Goal: Register for event/course

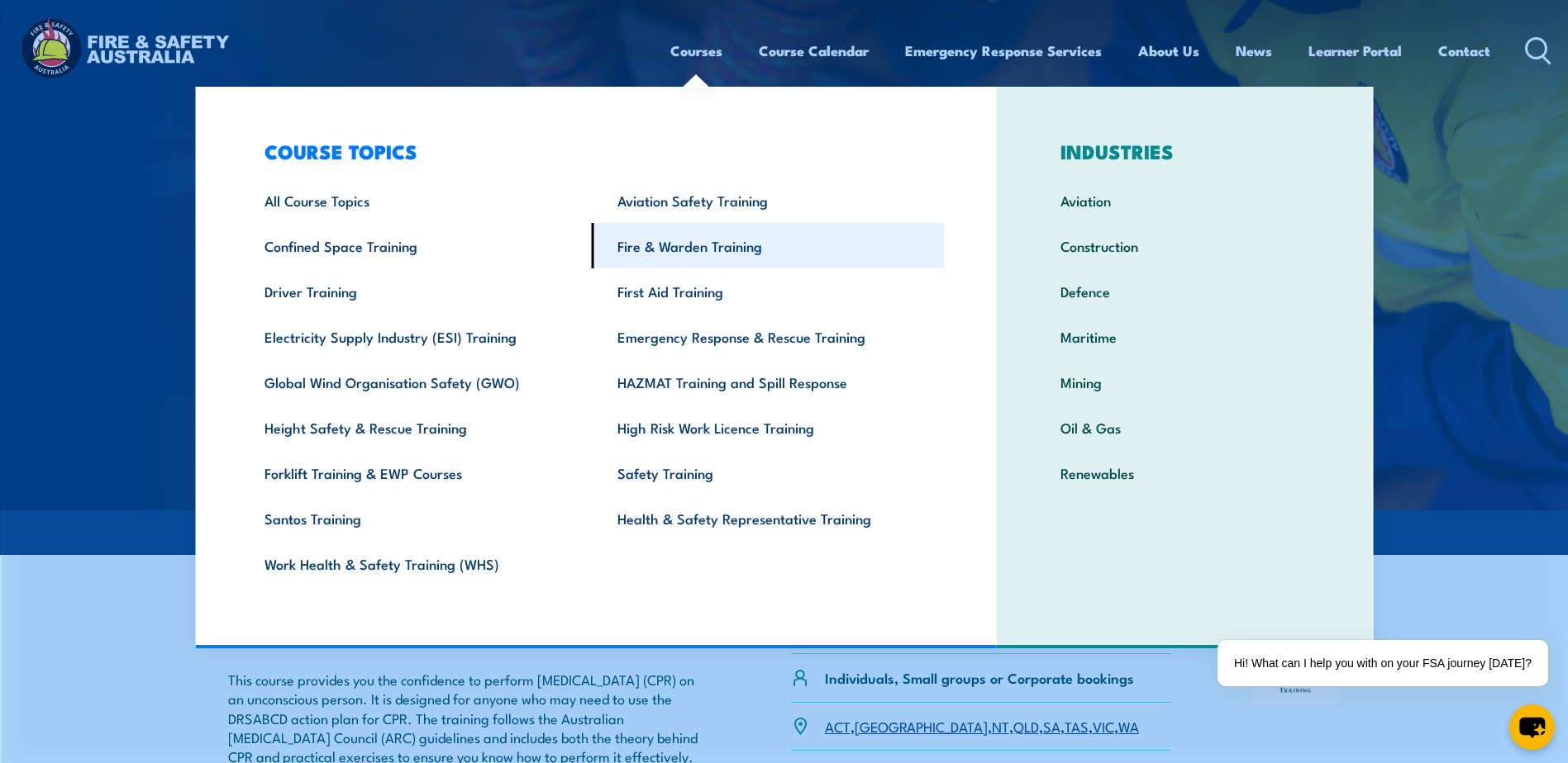
click at [674, 252] on link "Fire & Warden Training" at bounding box center [768, 246] width 353 height 46
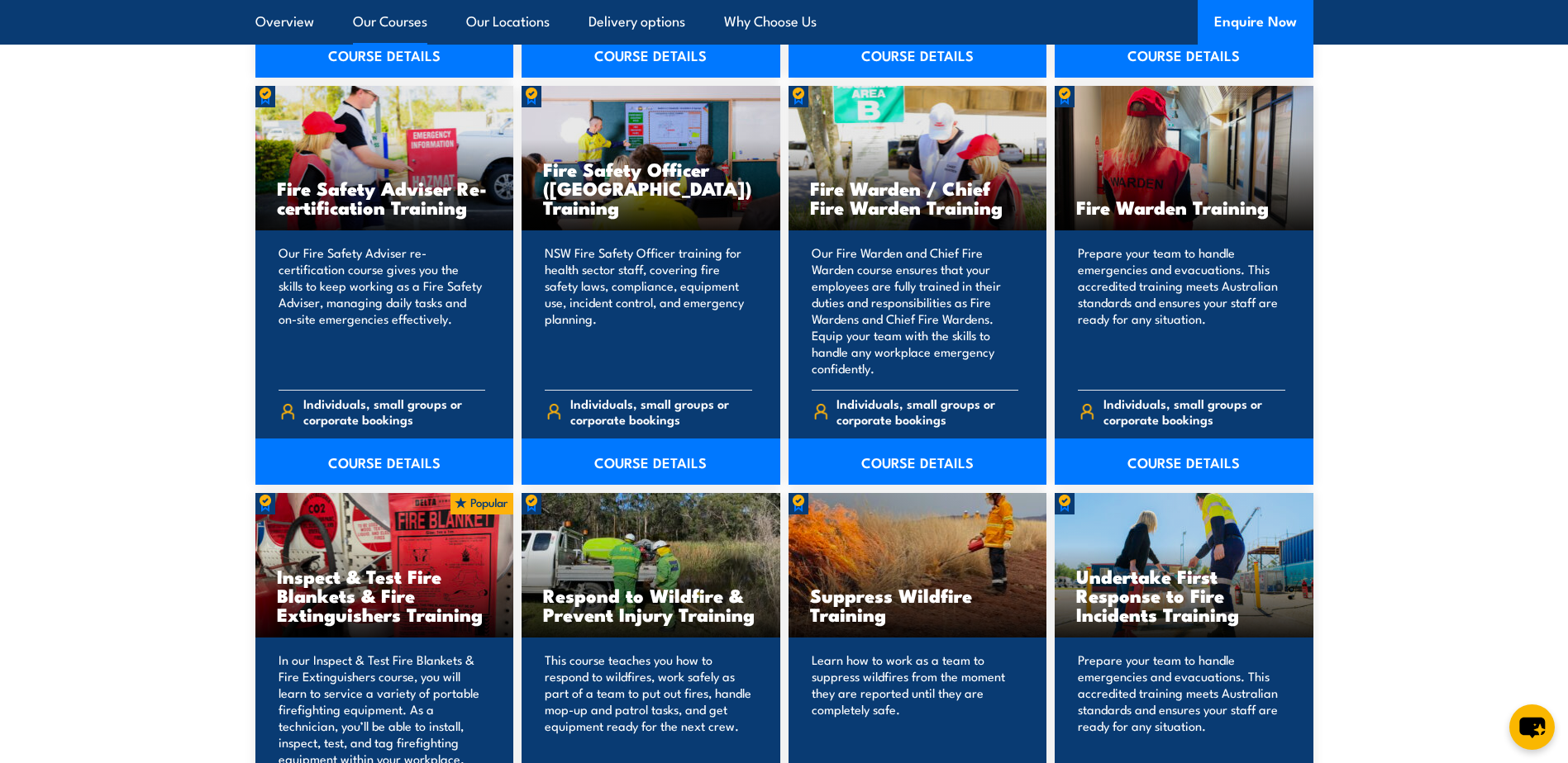
scroll to position [2148, 0]
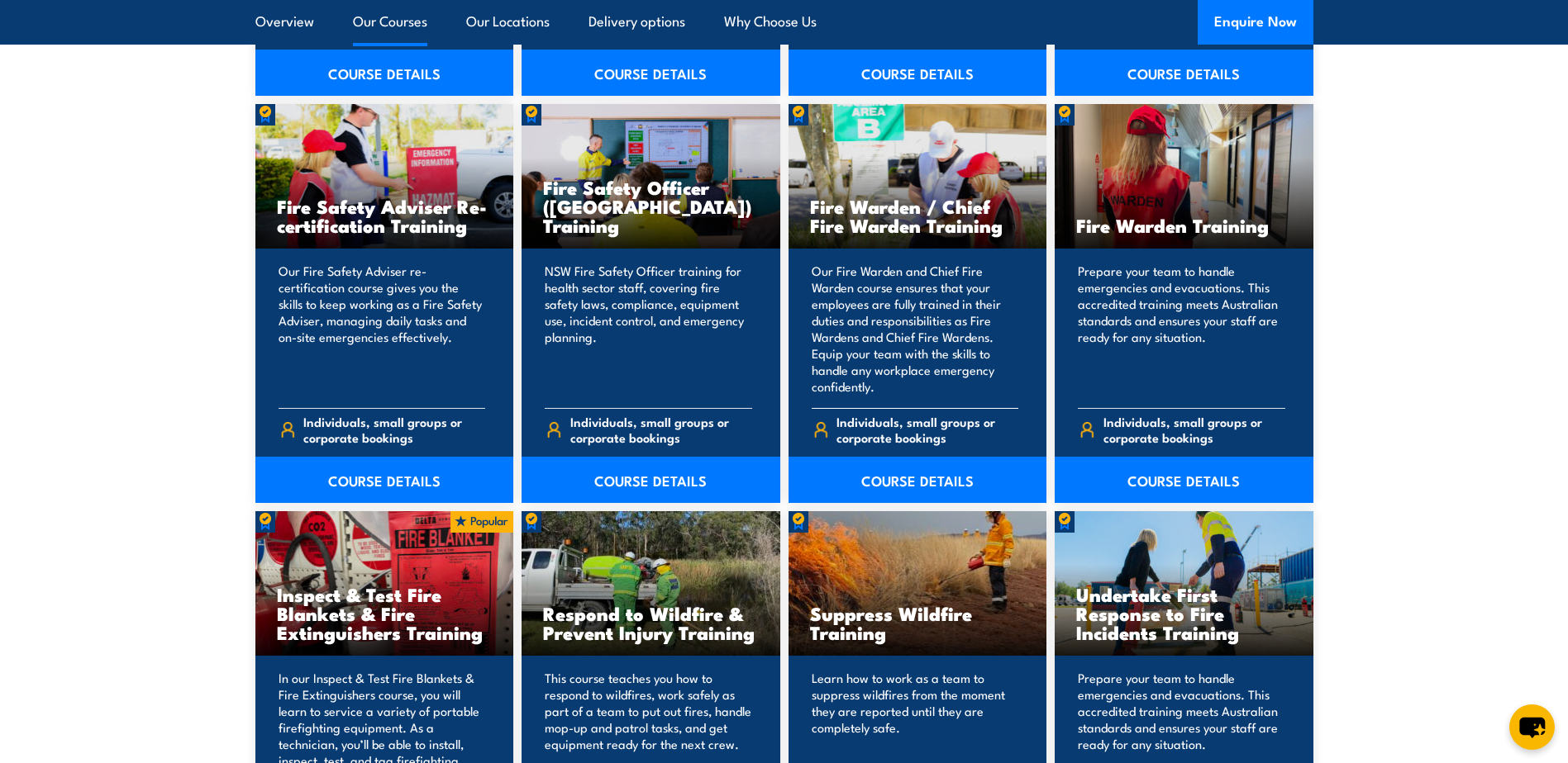
click at [908, 374] on p "Our Fire Warden and Chief Fire Warden course ensures that your employees are fu…" at bounding box center [915, 329] width 207 height 132
click at [903, 476] on link "COURSE DETAILS" at bounding box center [918, 480] width 258 height 47
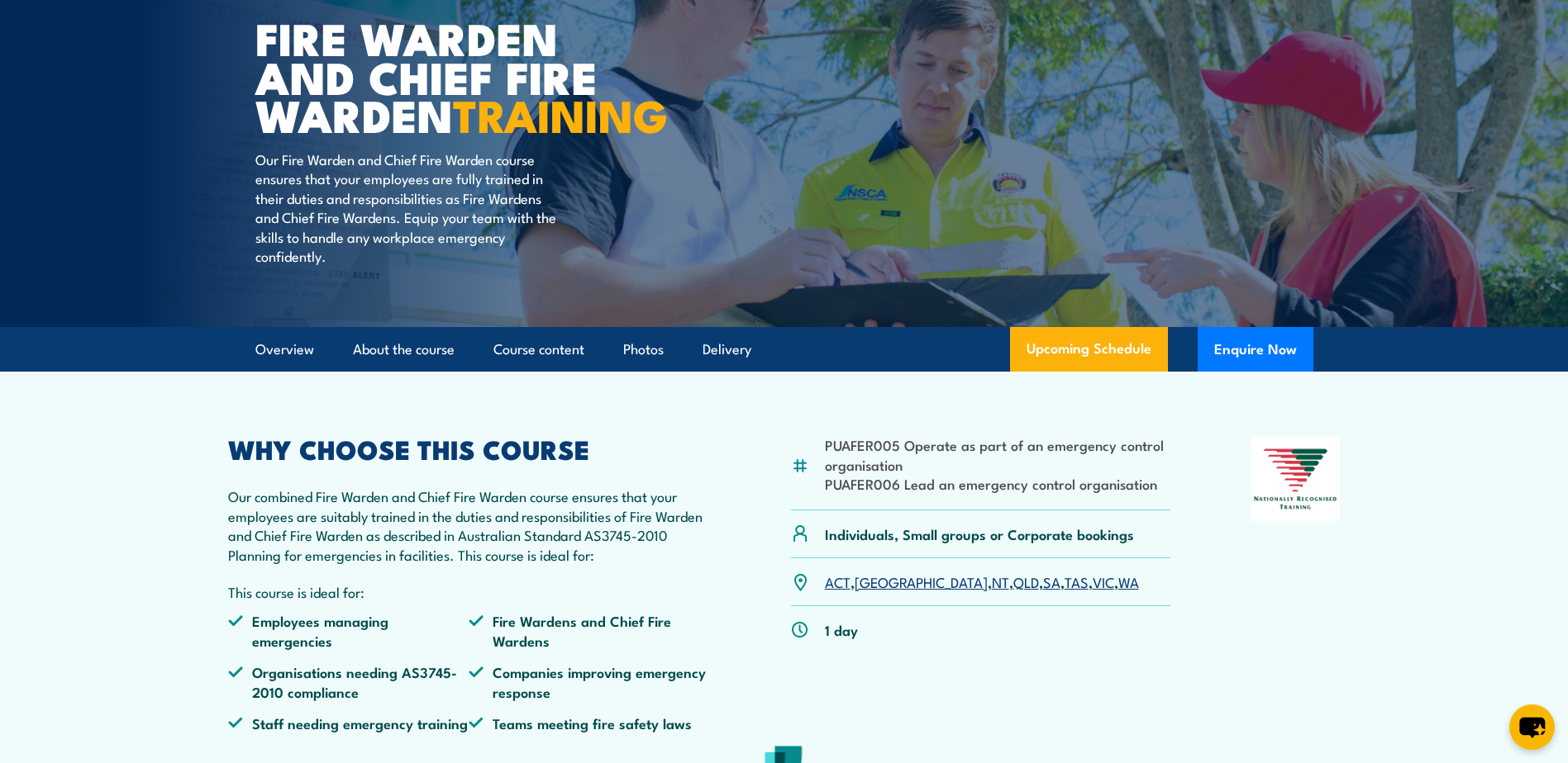
scroll to position [165, 0]
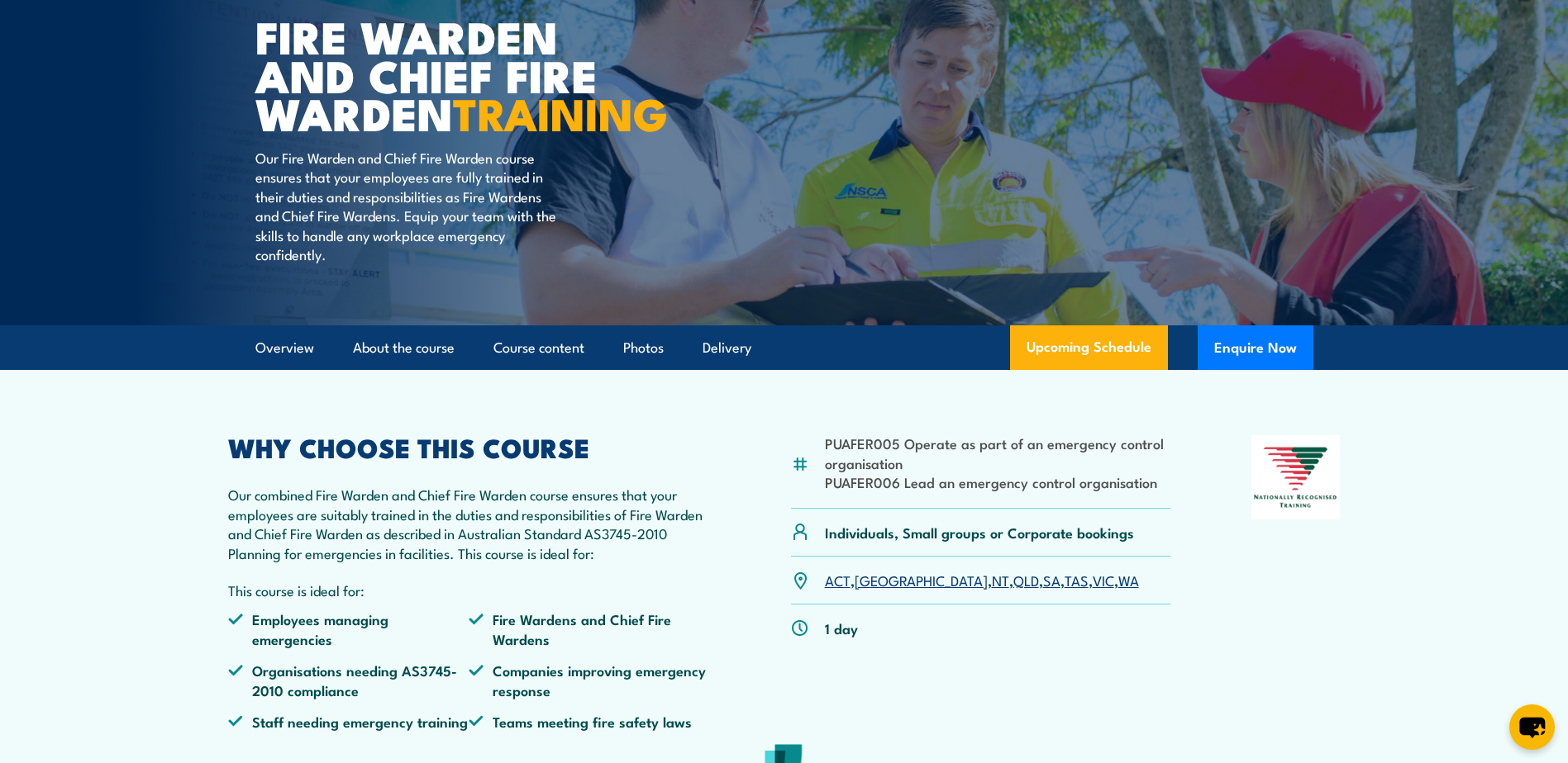
click at [1043, 590] on link "SA" at bounding box center [1051, 580] width 17 height 20
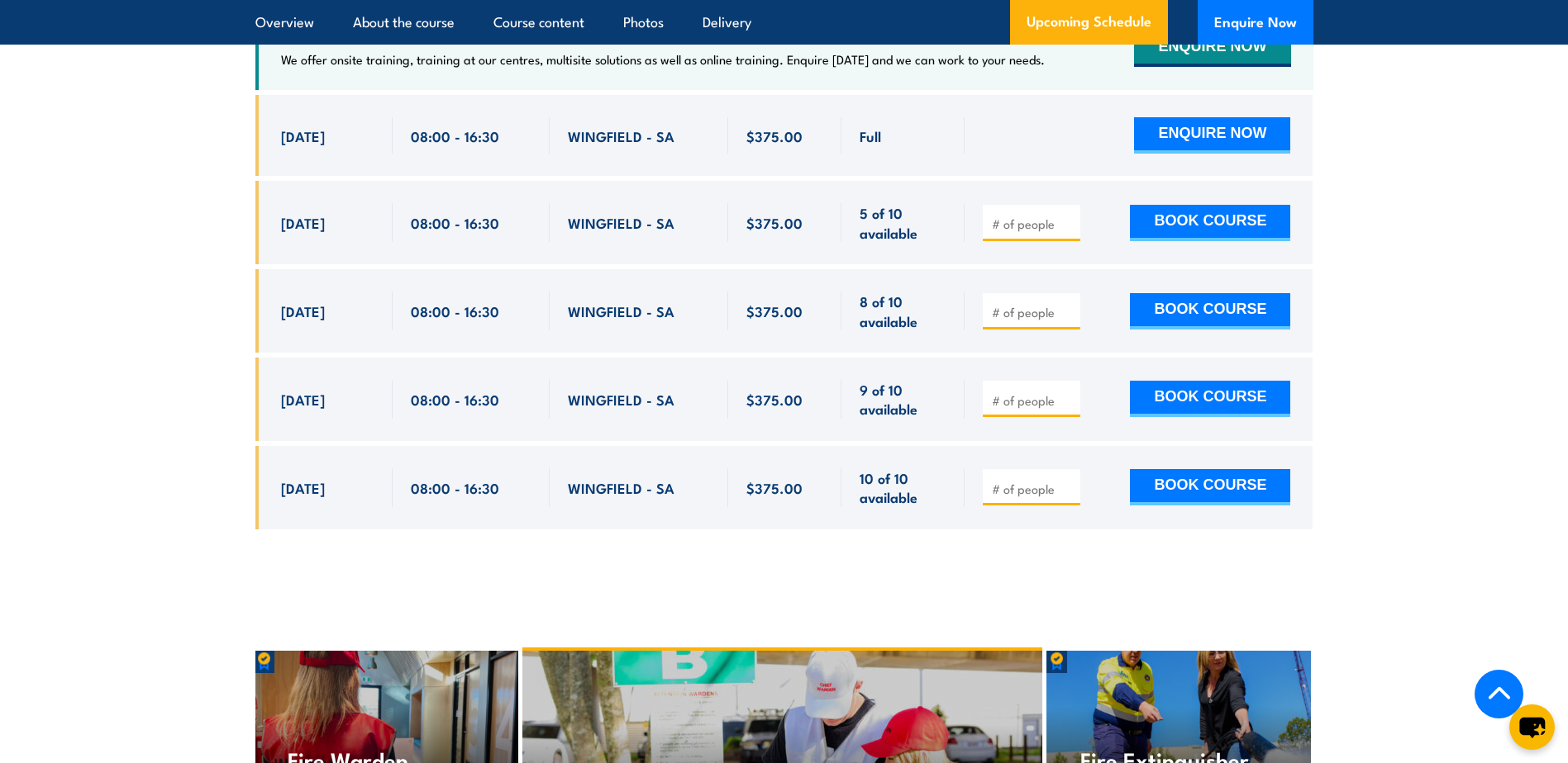
scroll to position [3091, 0]
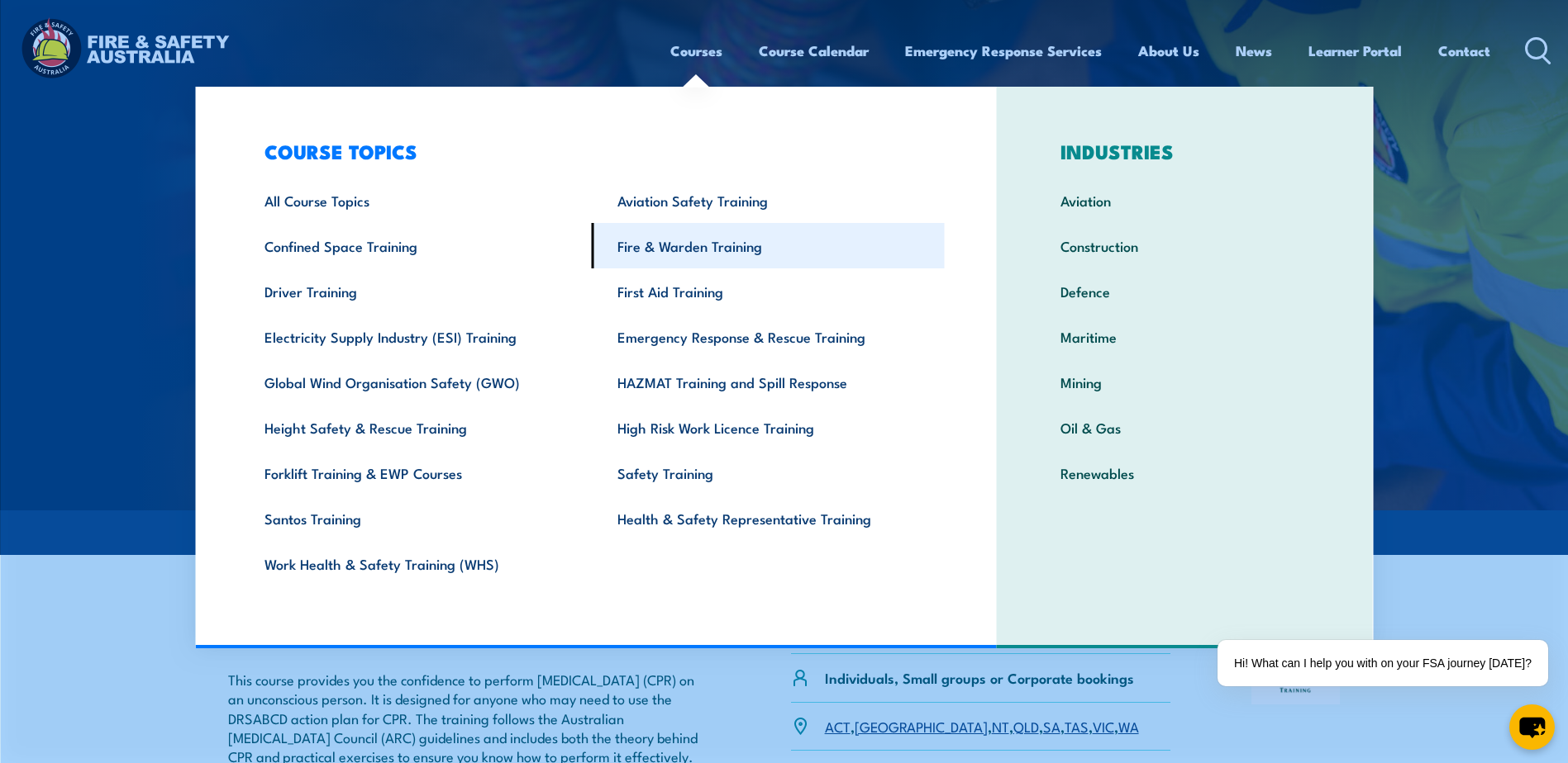
click at [701, 245] on link "Fire & Warden Training" at bounding box center [768, 246] width 353 height 46
click at [735, 247] on link "Fire & Warden Training" at bounding box center [768, 246] width 353 height 46
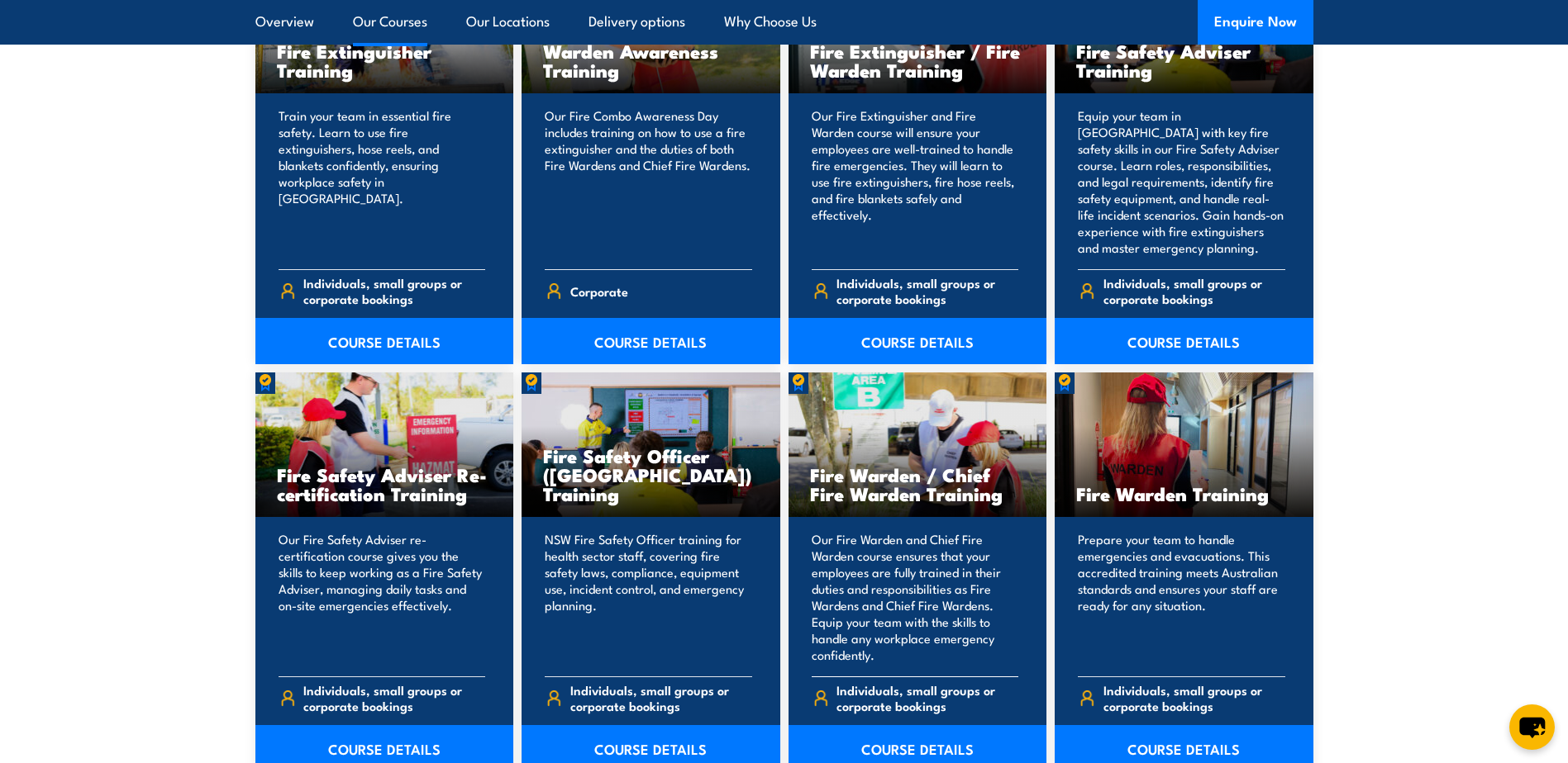
scroll to position [2065, 0]
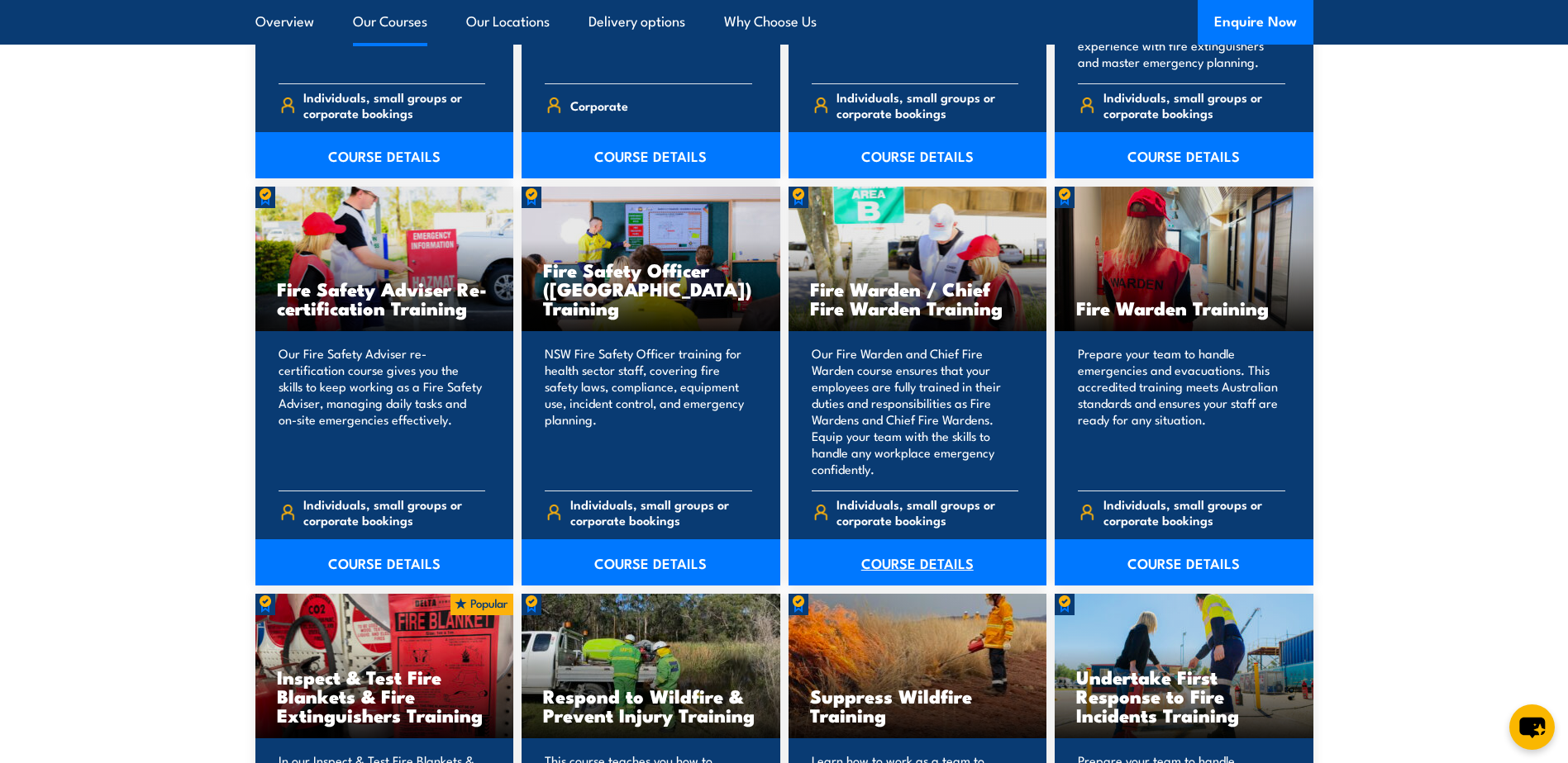
click at [910, 565] on link "COURSE DETAILS" at bounding box center [918, 562] width 258 height 47
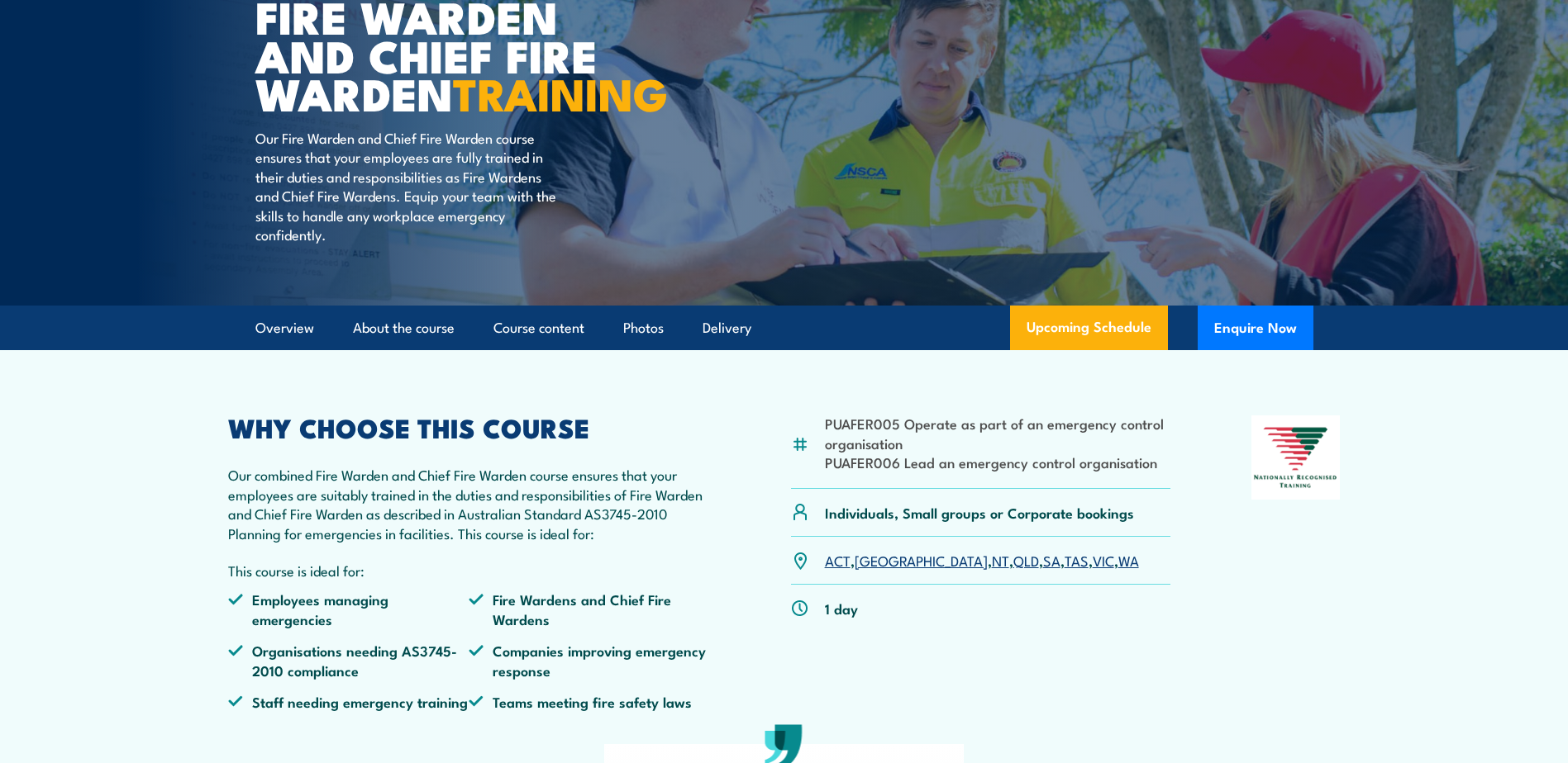
scroll to position [330, 0]
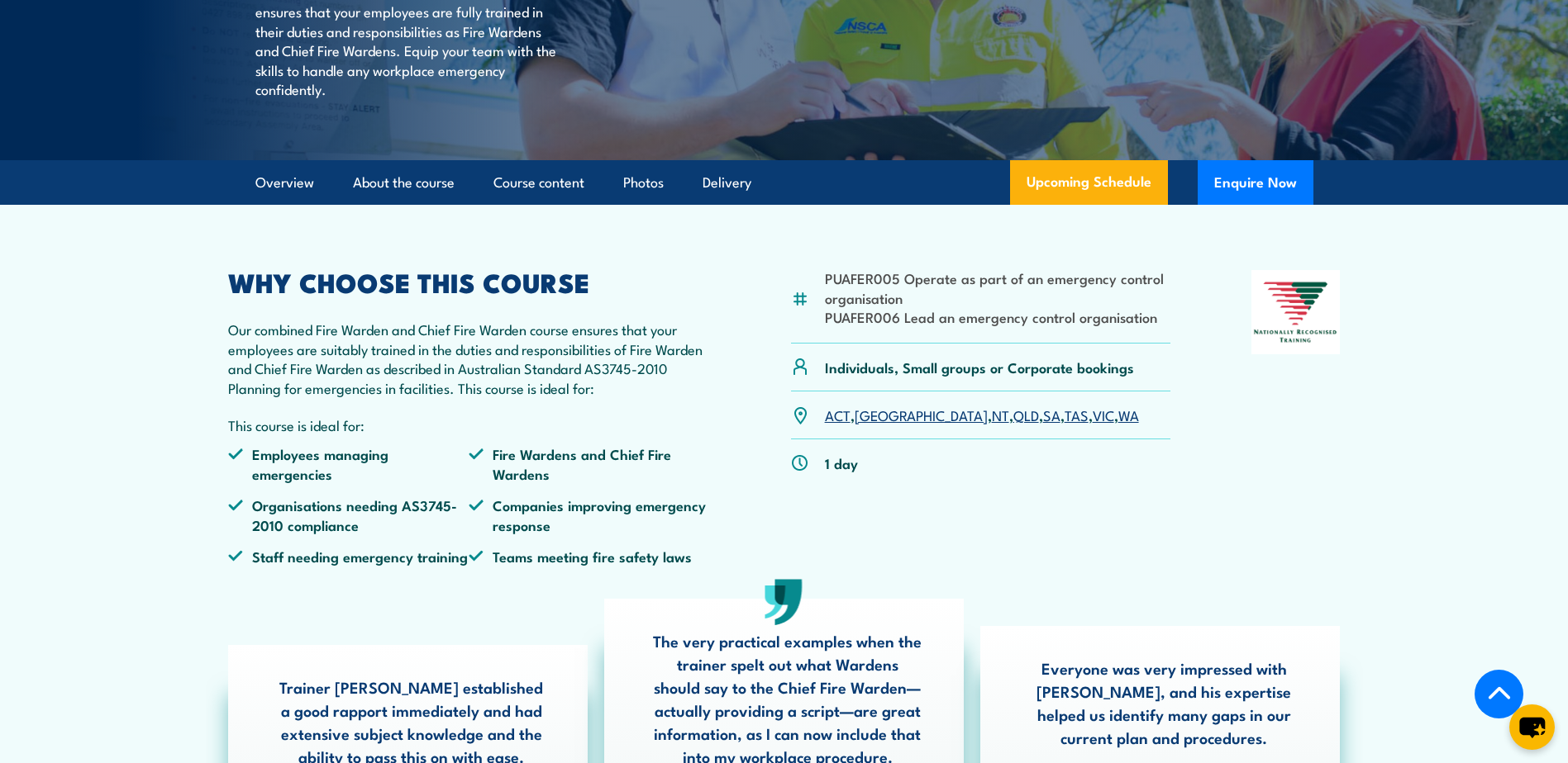
click at [1043, 424] on link "SA" at bounding box center [1051, 415] width 17 height 20
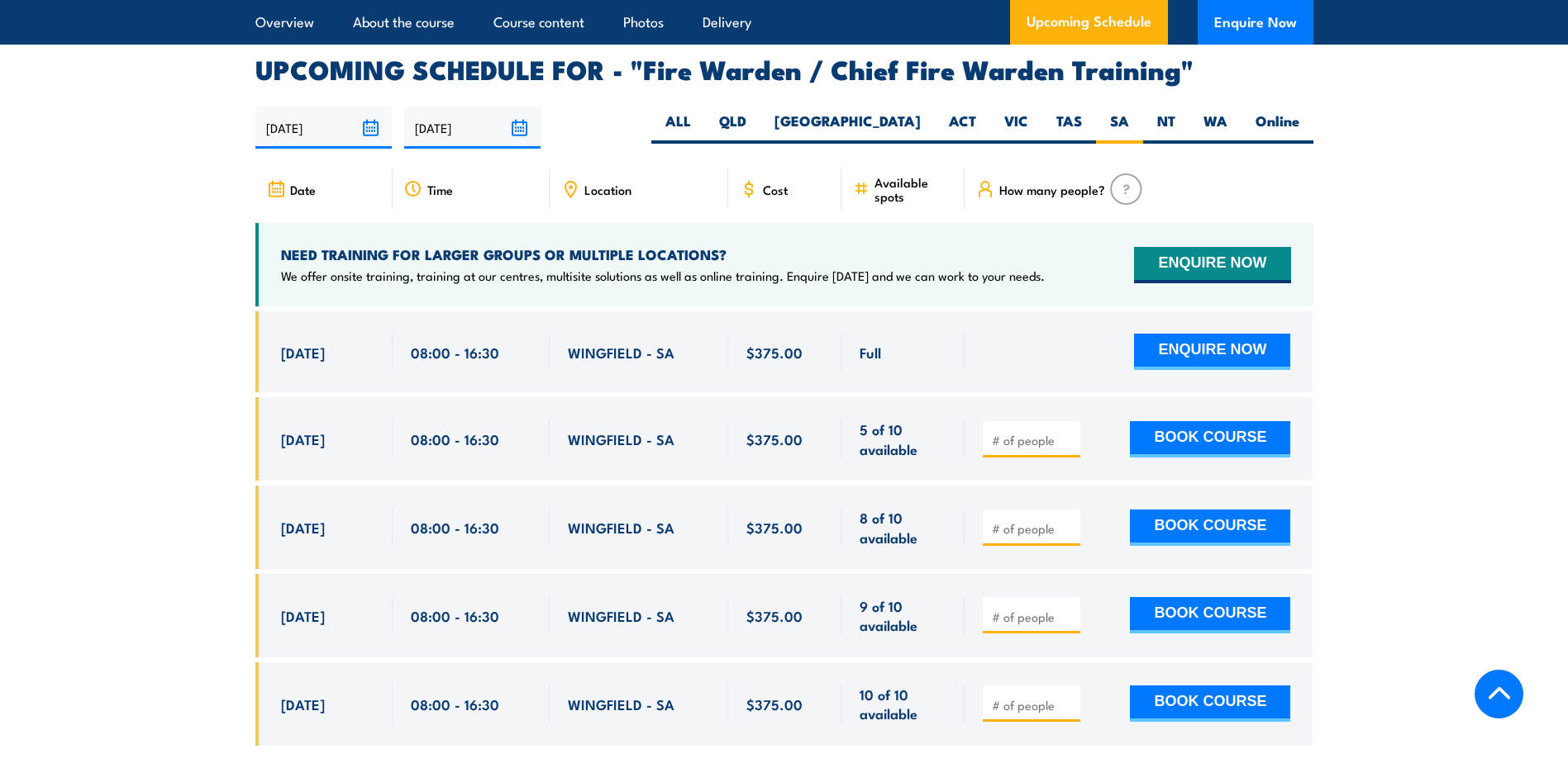
scroll to position [2926, 0]
